Goal: Task Accomplishment & Management: Use online tool/utility

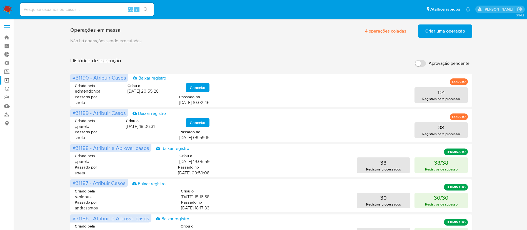
click at [451, 32] on span "Criar uma operação" at bounding box center [445, 31] width 40 height 12
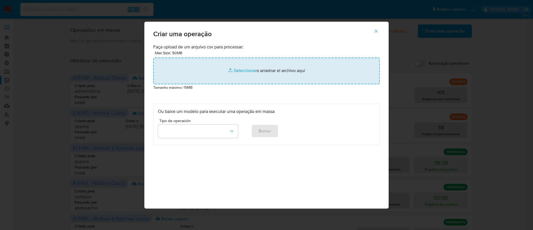
click at [246, 73] on input "file" at bounding box center [266, 70] width 226 height 27
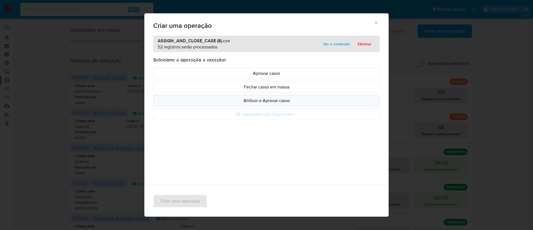
click at [261, 101] on p "Atribuir e Aprovar casos" at bounding box center [266, 100] width 217 height 6
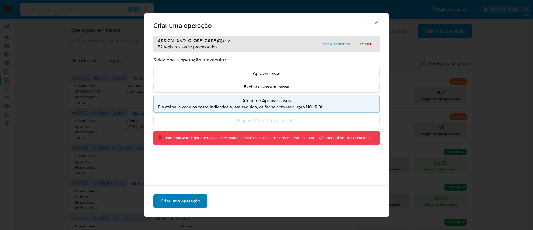
click at [167, 201] on span "Criar uma operação" at bounding box center [180, 201] width 40 height 12
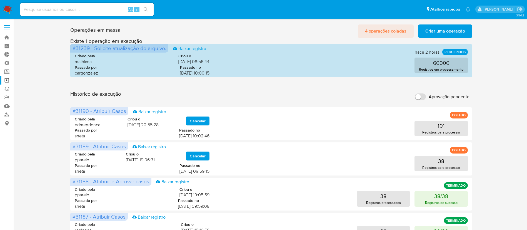
click at [385, 32] on span "4 operações coladas" at bounding box center [385, 31] width 41 height 12
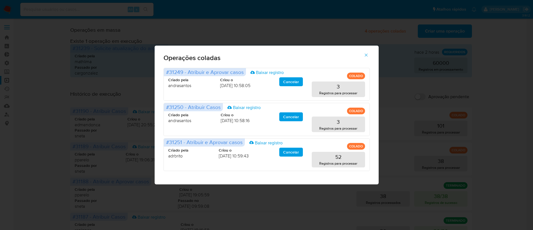
click at [366, 54] on icon "button" at bounding box center [365, 55] width 3 height 3
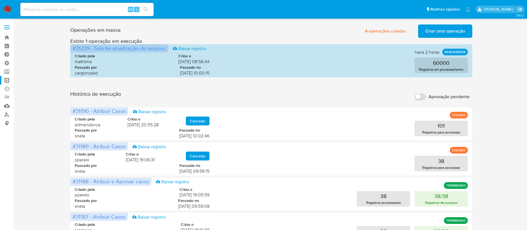
click at [436, 30] on span "Criar uma operação" at bounding box center [445, 31] width 40 height 12
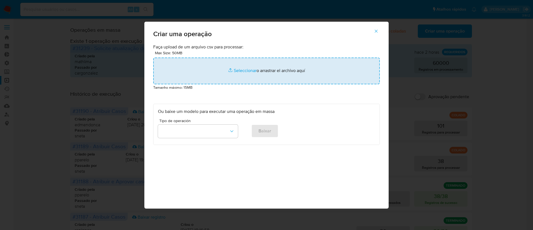
click at [244, 72] on input "file" at bounding box center [266, 70] width 226 height 27
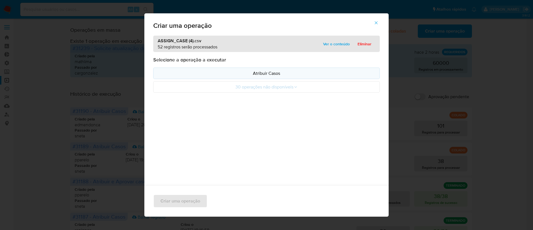
click at [273, 75] on p "Atribuir Casos" at bounding box center [266, 73] width 217 height 6
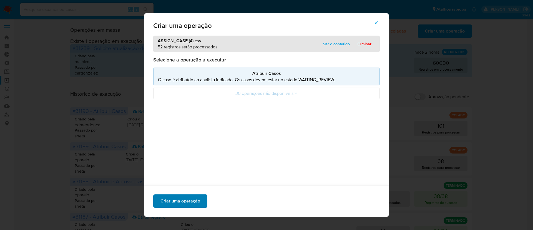
click at [175, 195] on span "Criar uma operação" at bounding box center [180, 201] width 40 height 12
